Goal: Task Accomplishment & Management: Manage account settings

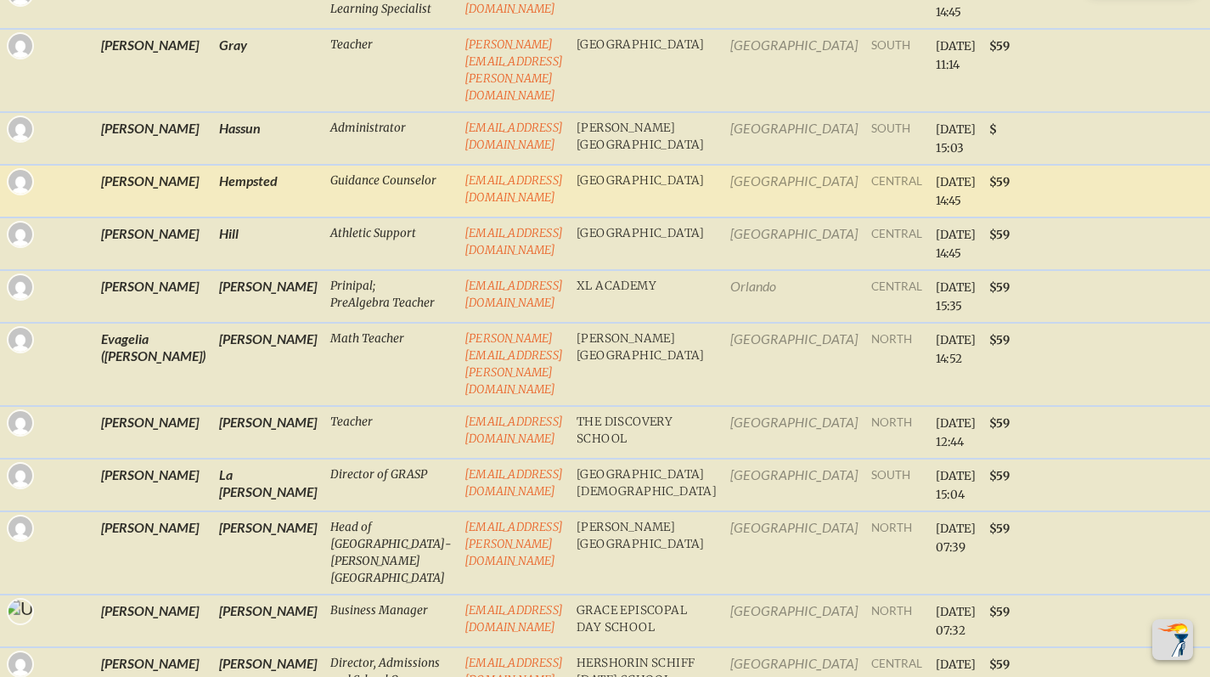
scroll to position [2447, 0]
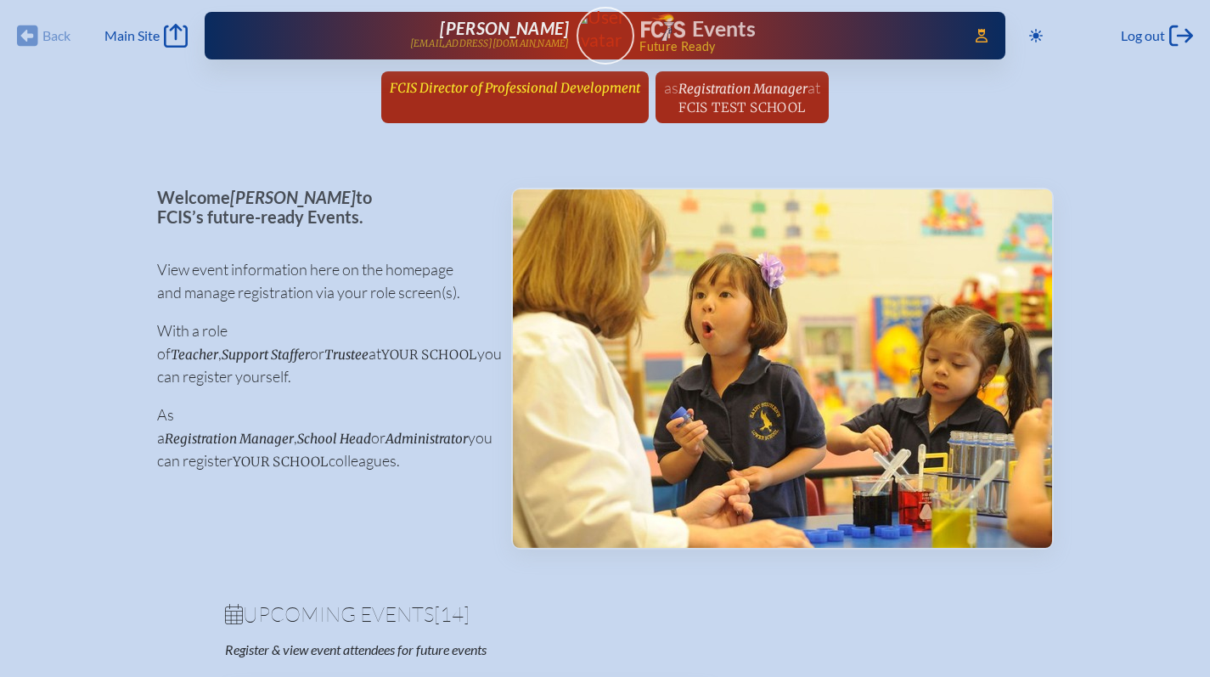
click at [484, 87] on span "FCIS Director of Professional Development" at bounding box center [515, 88] width 251 height 16
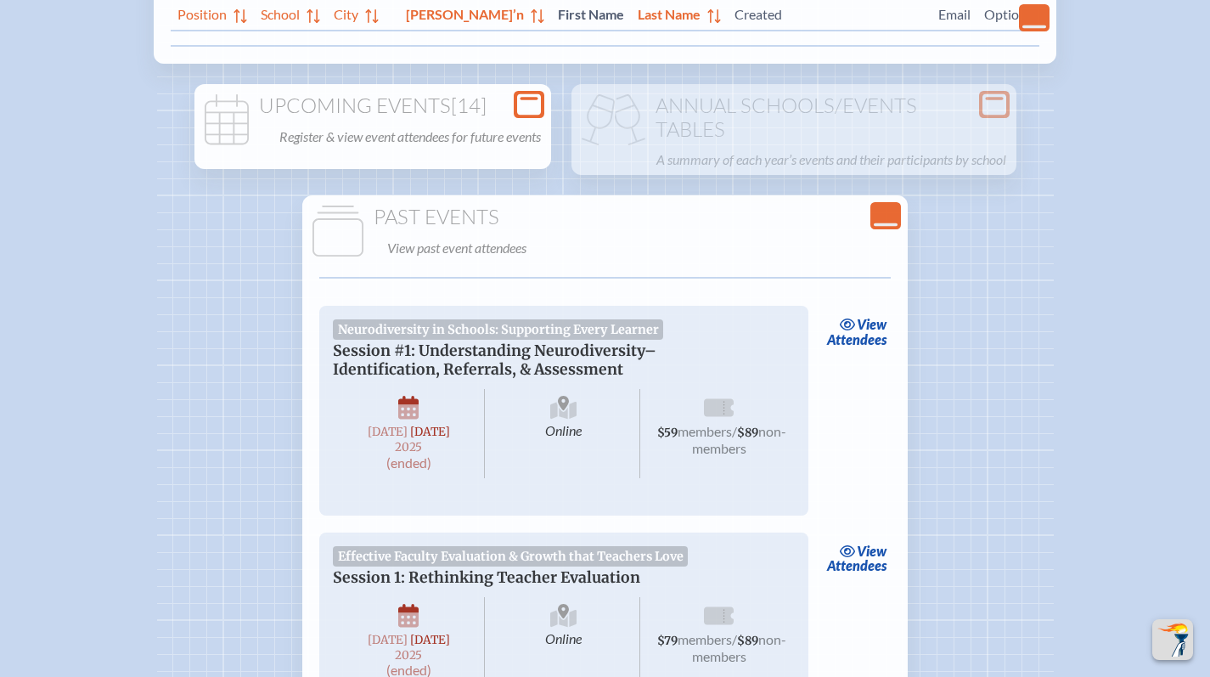
scroll to position [310, 0]
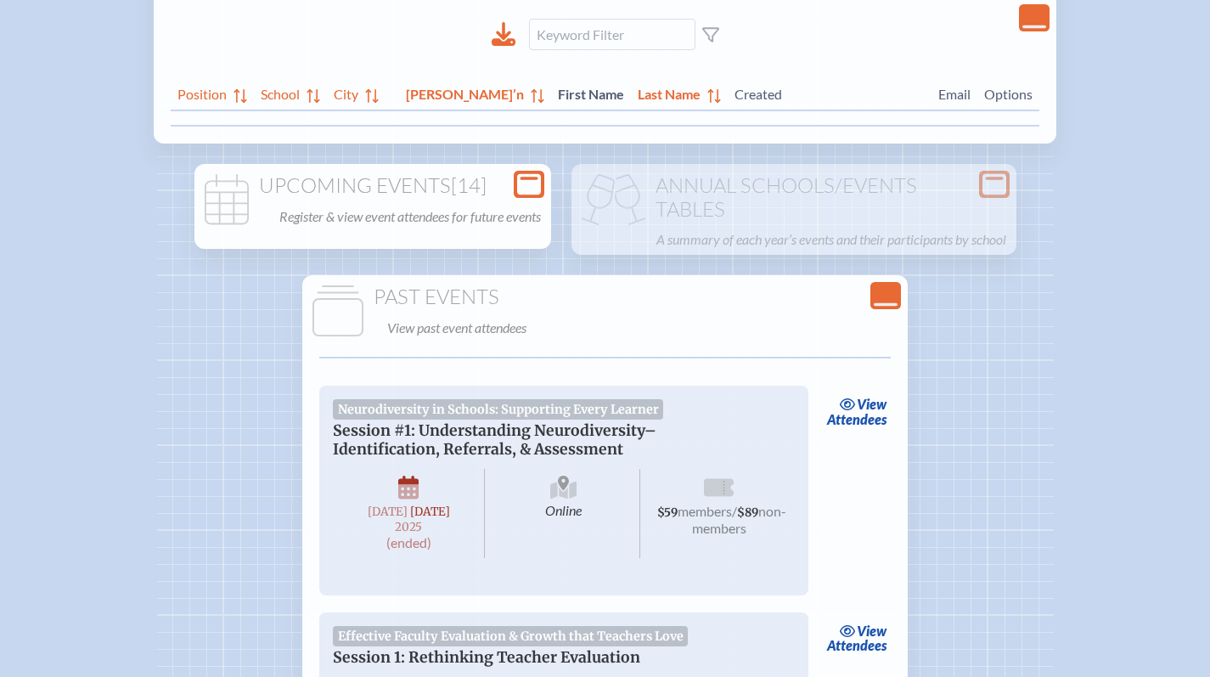
click at [548, 200] on div "Upcoming Events [14] Register & view event attendees for future events" at bounding box center [373, 201] width 350 height 54
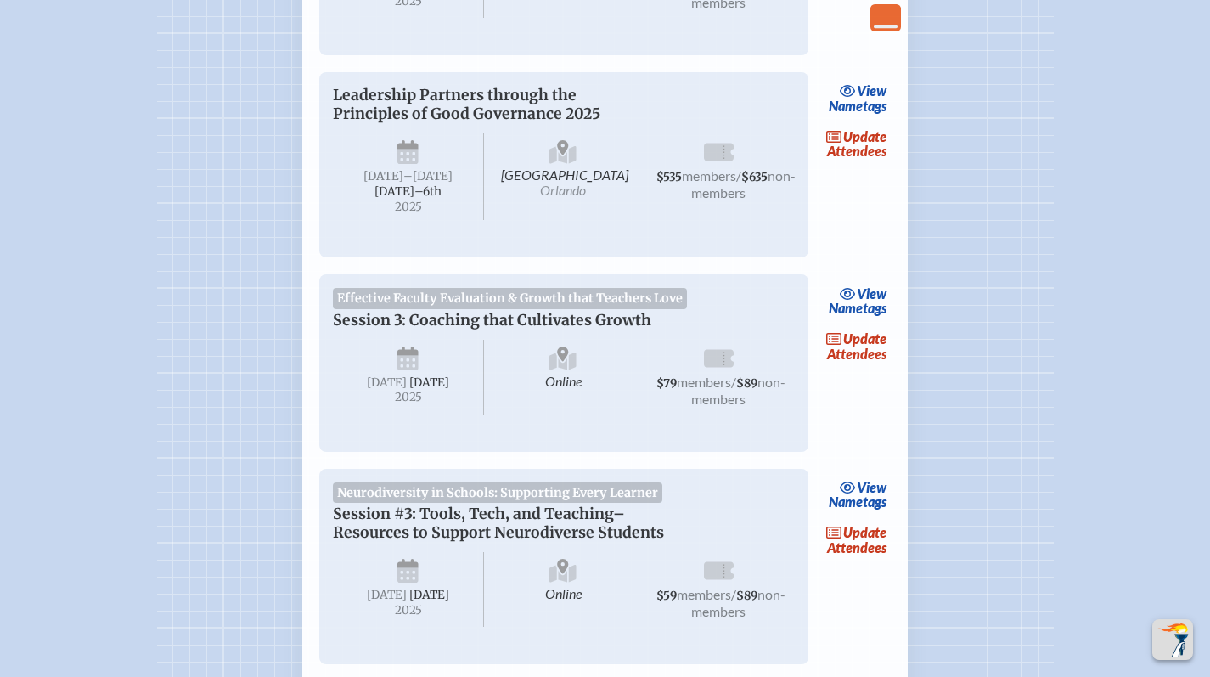
scroll to position [1264, 0]
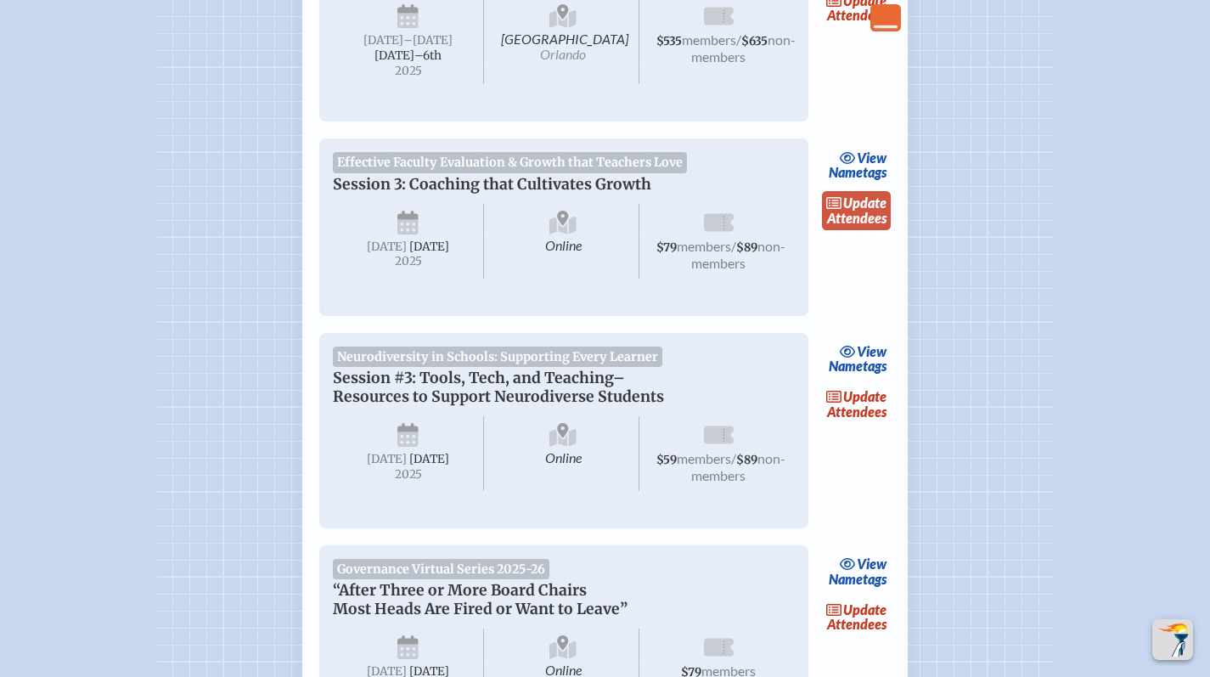
click at [860, 230] on link "update Attendees" at bounding box center [857, 210] width 70 height 39
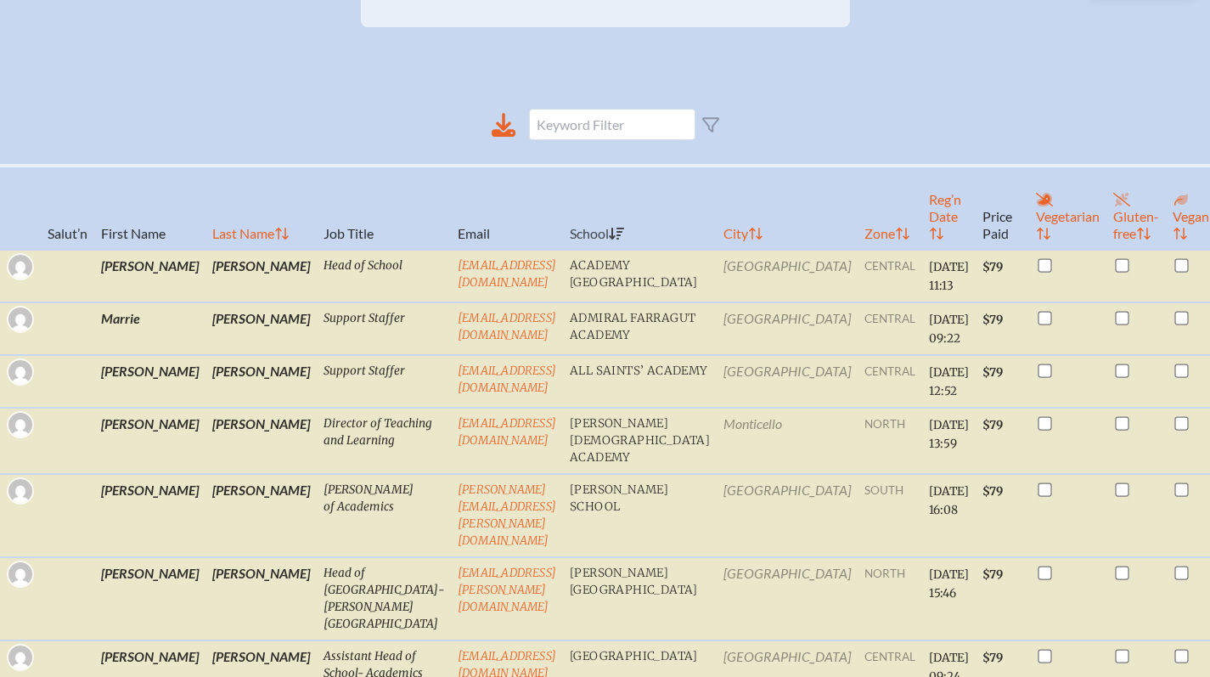
scroll to position [287, 0]
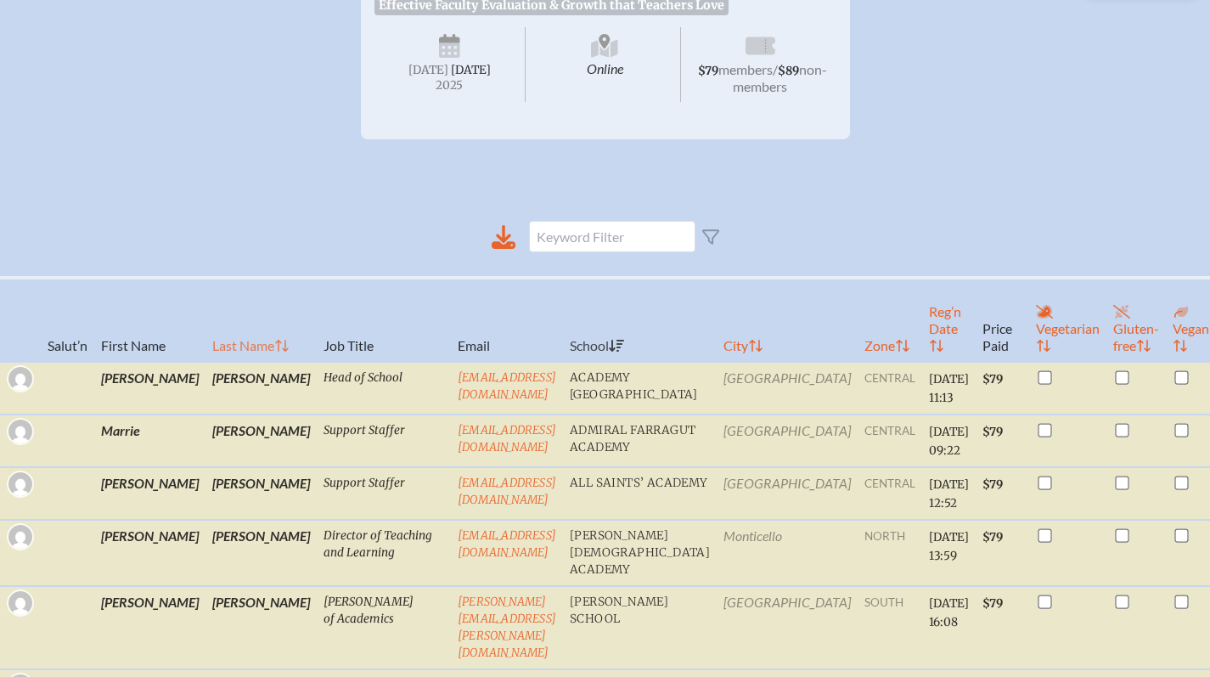
click at [206, 334] on th "Last Name" at bounding box center [261, 320] width 111 height 84
checkbox input "true"
checkbox input "false"
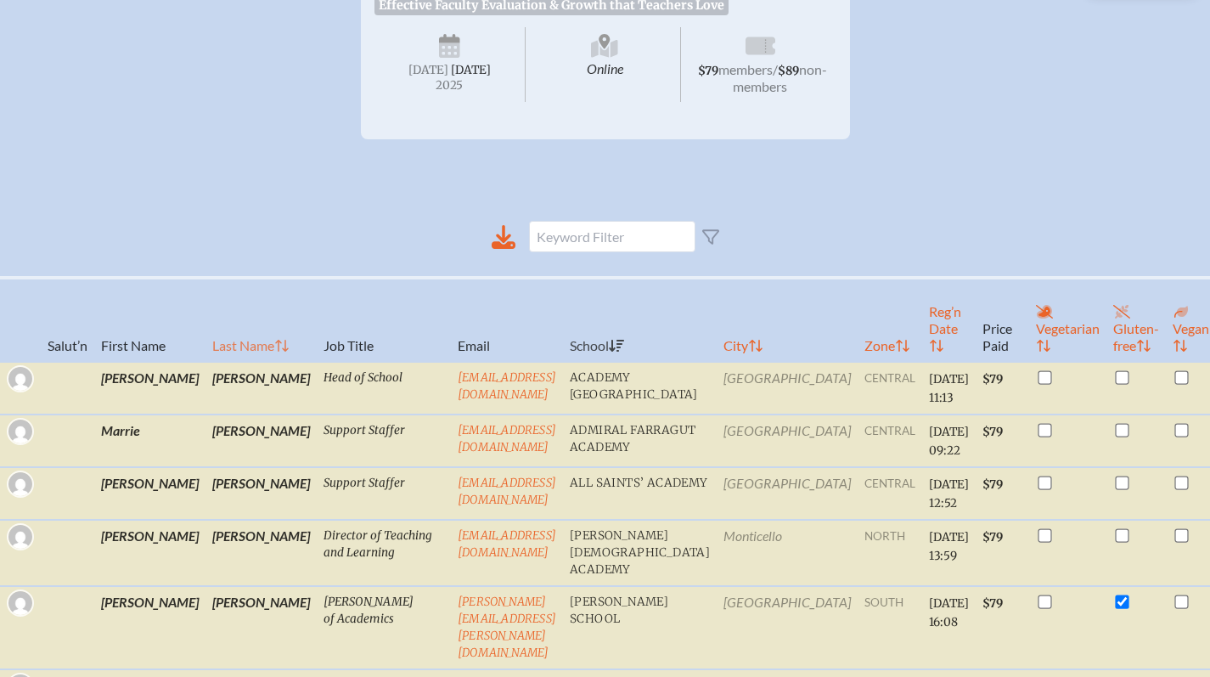
checkbox input "false"
checkbox input "true"
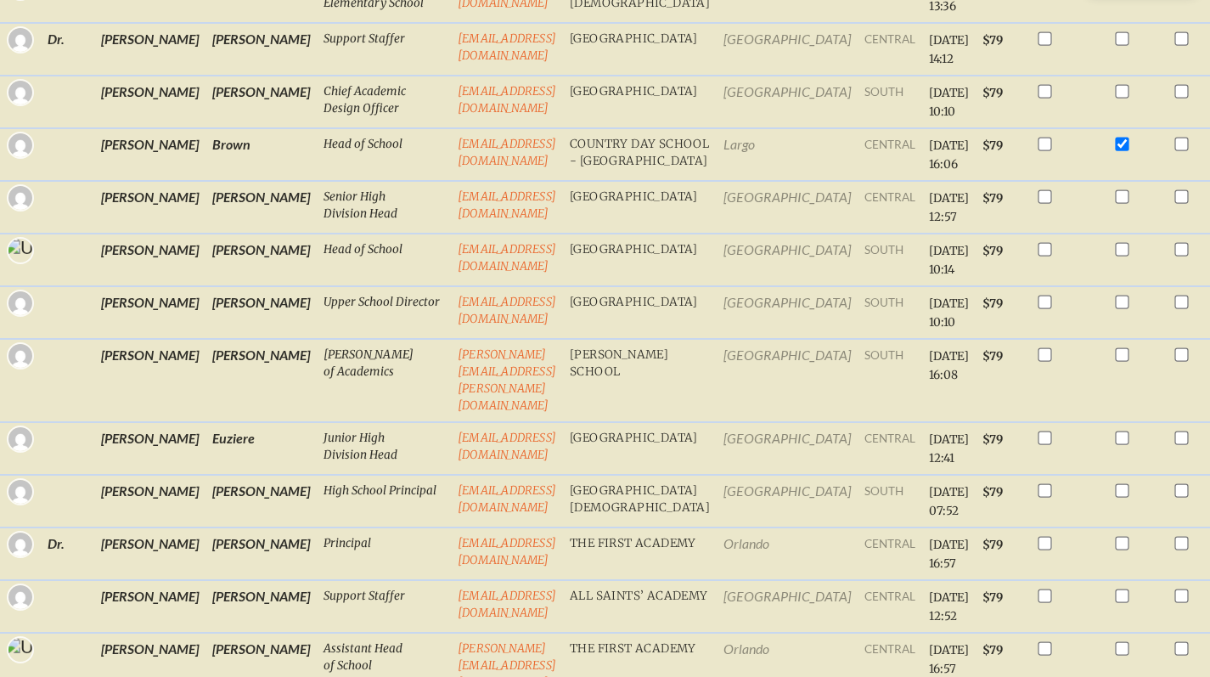
scroll to position [0, 0]
